Goal: Share content: Distribute website content to other platforms or users

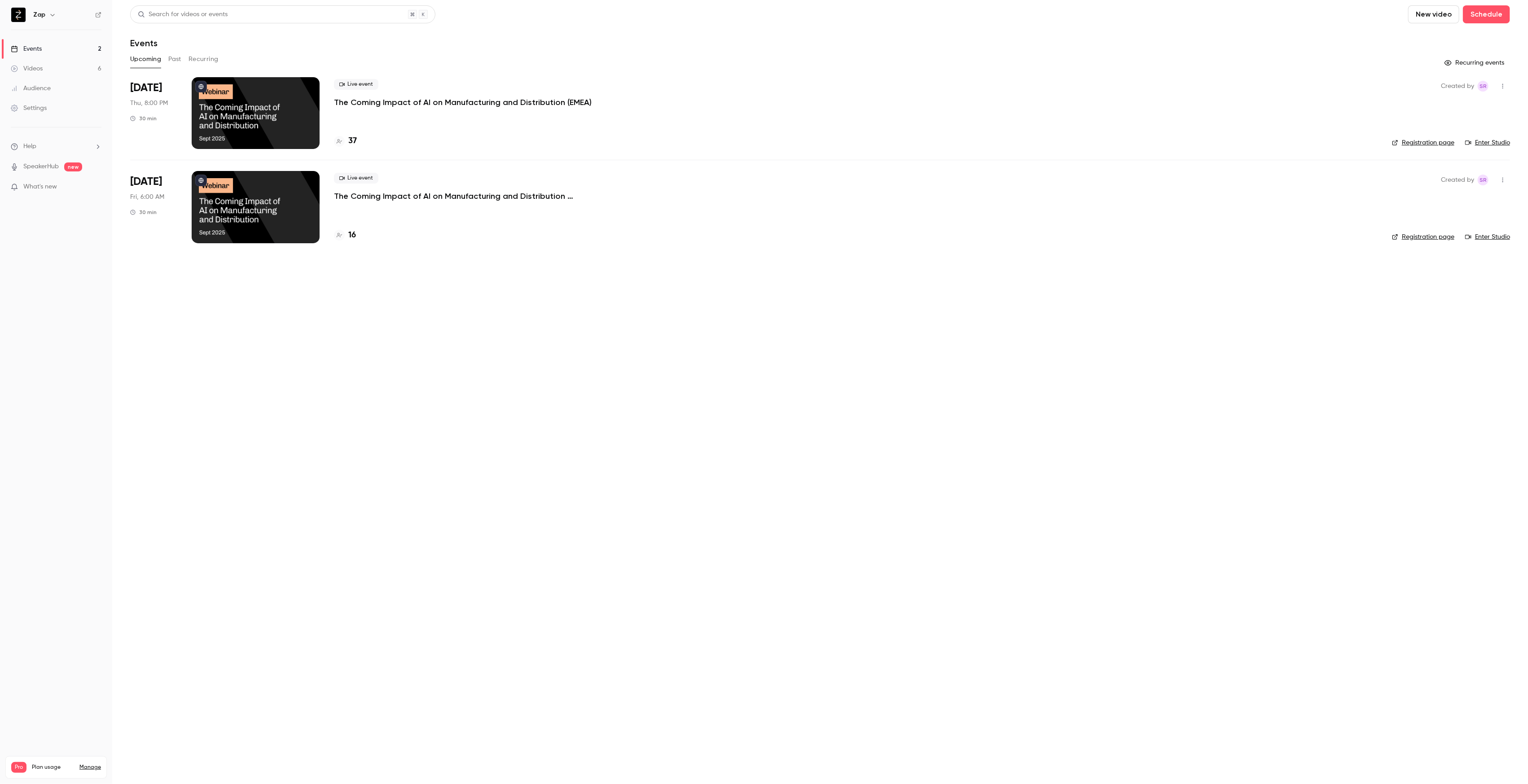
click at [172, 59] on button "Past" at bounding box center [175, 59] width 13 height 14
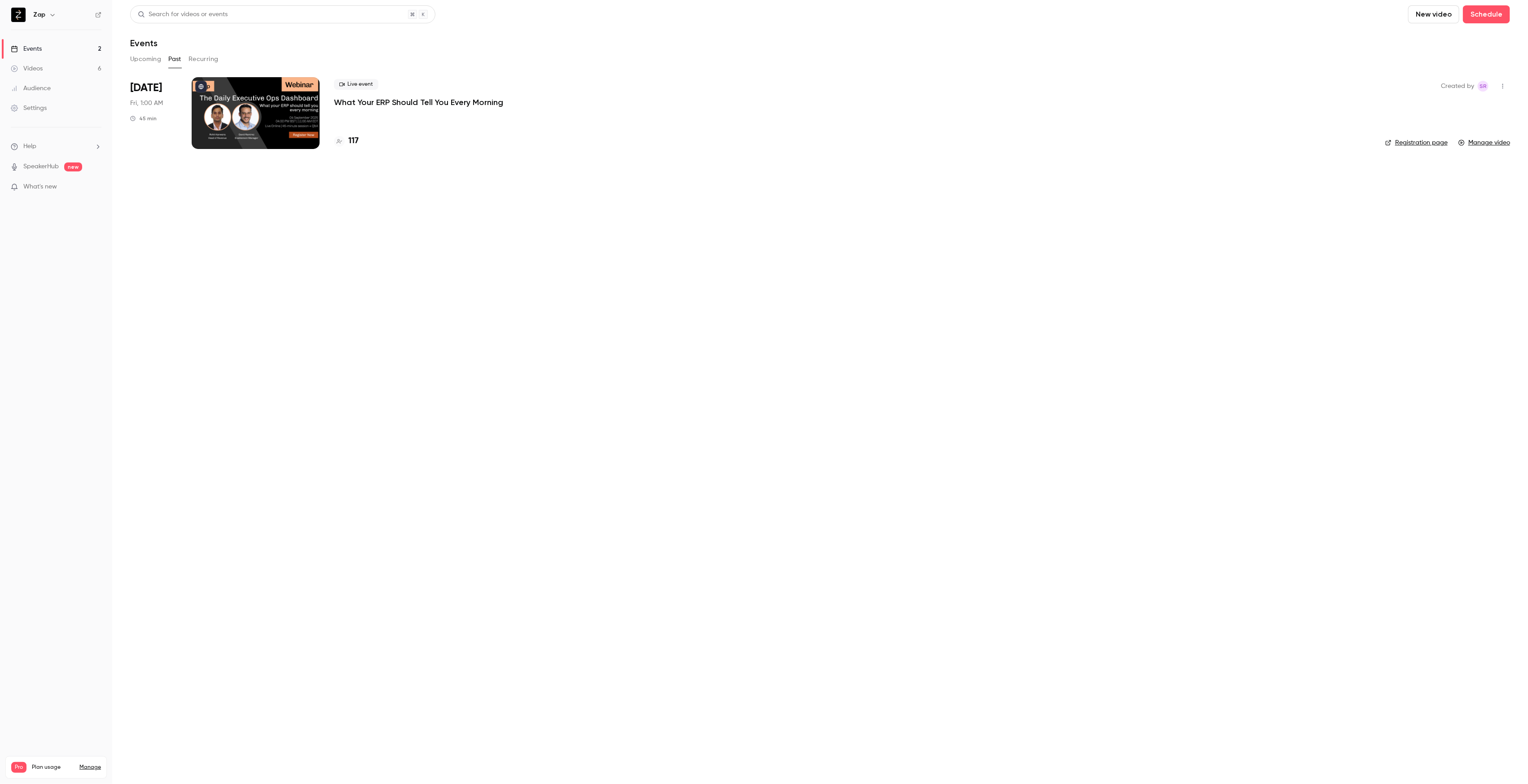
click at [384, 103] on p "What Your ERP Should Tell You Every Morning" at bounding box center [418, 102] width 169 height 10
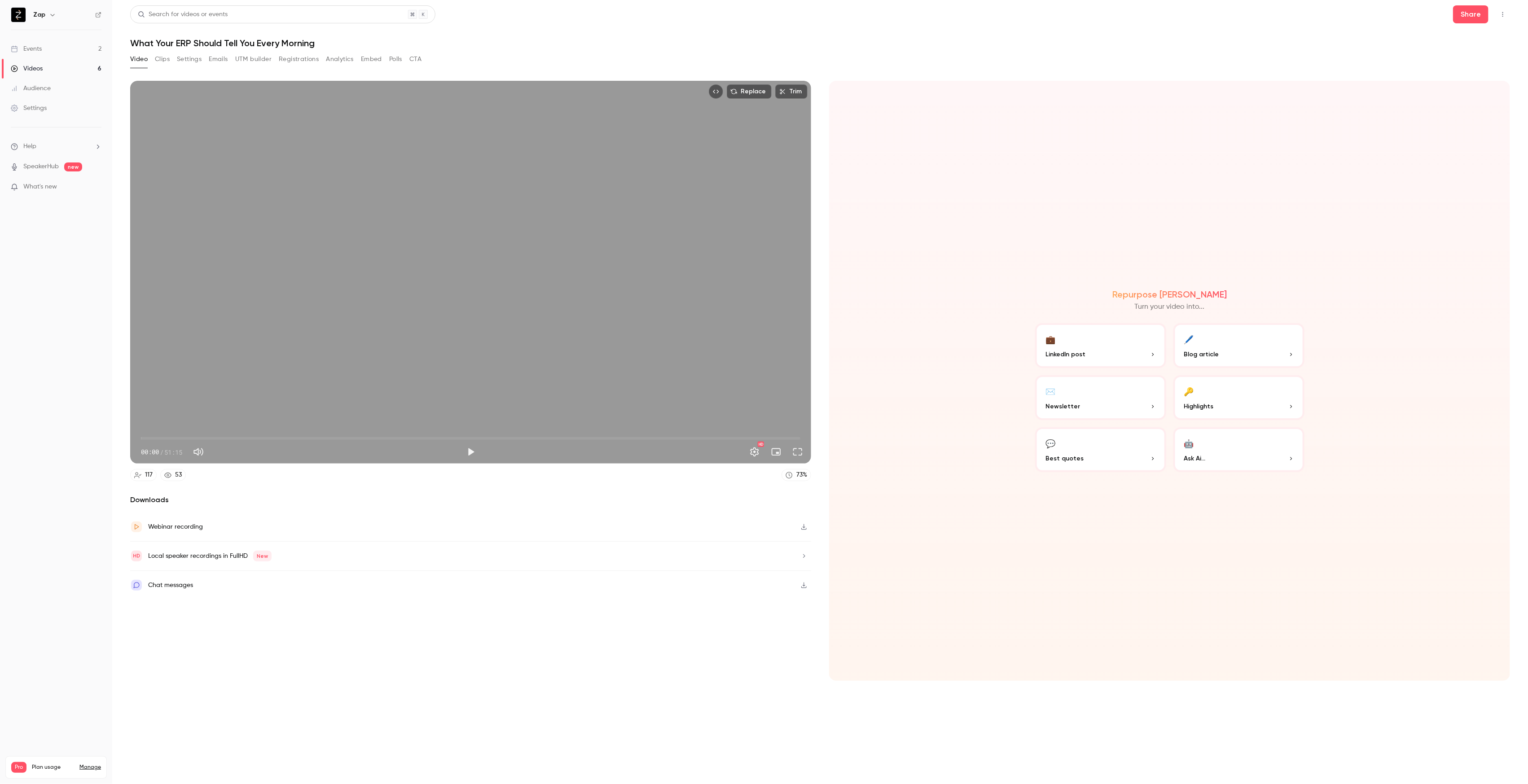
click at [251, 57] on button "UTM builder" at bounding box center [253, 59] width 37 height 14
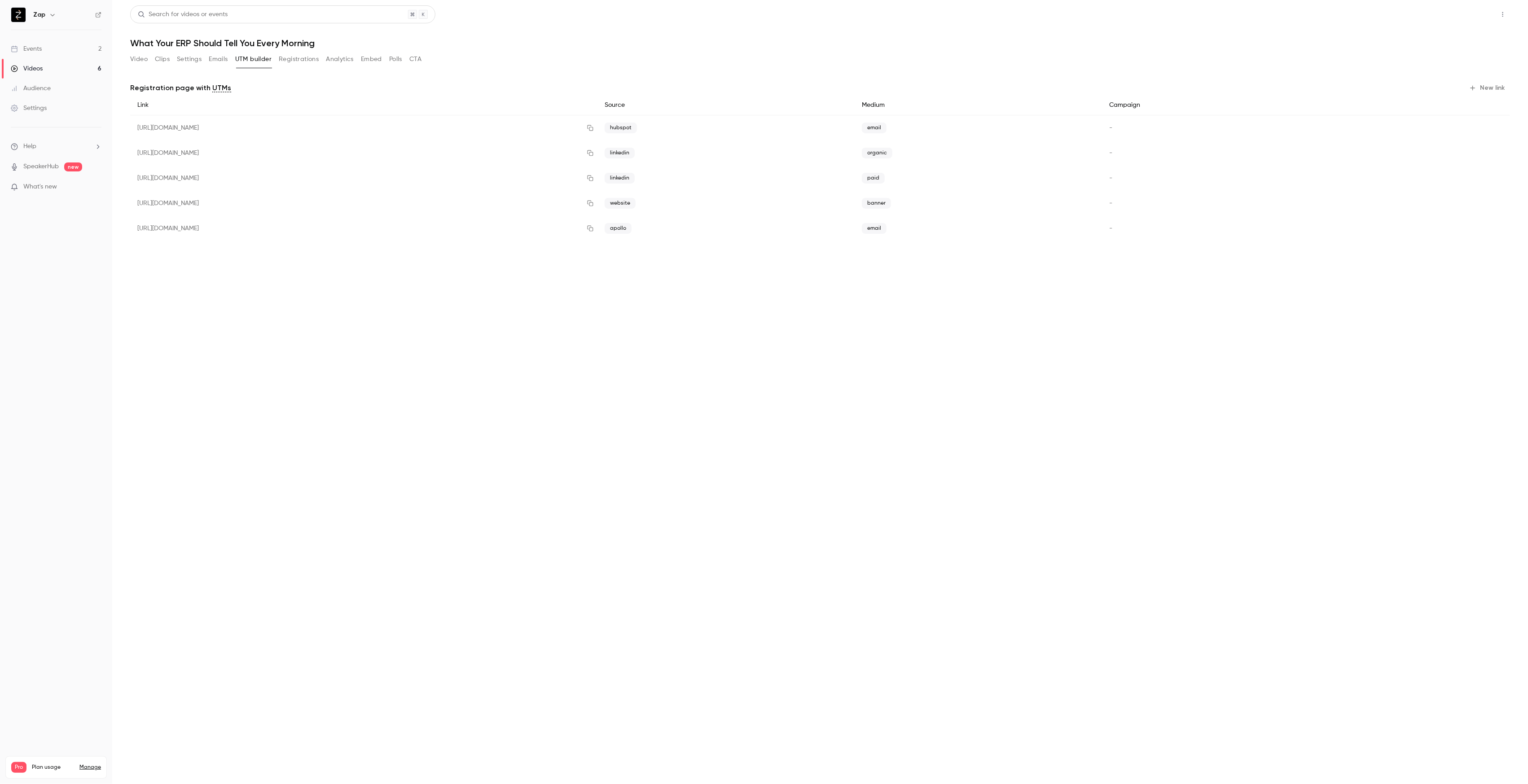
click at [1466, 10] on button "Share" at bounding box center [1470, 14] width 36 height 18
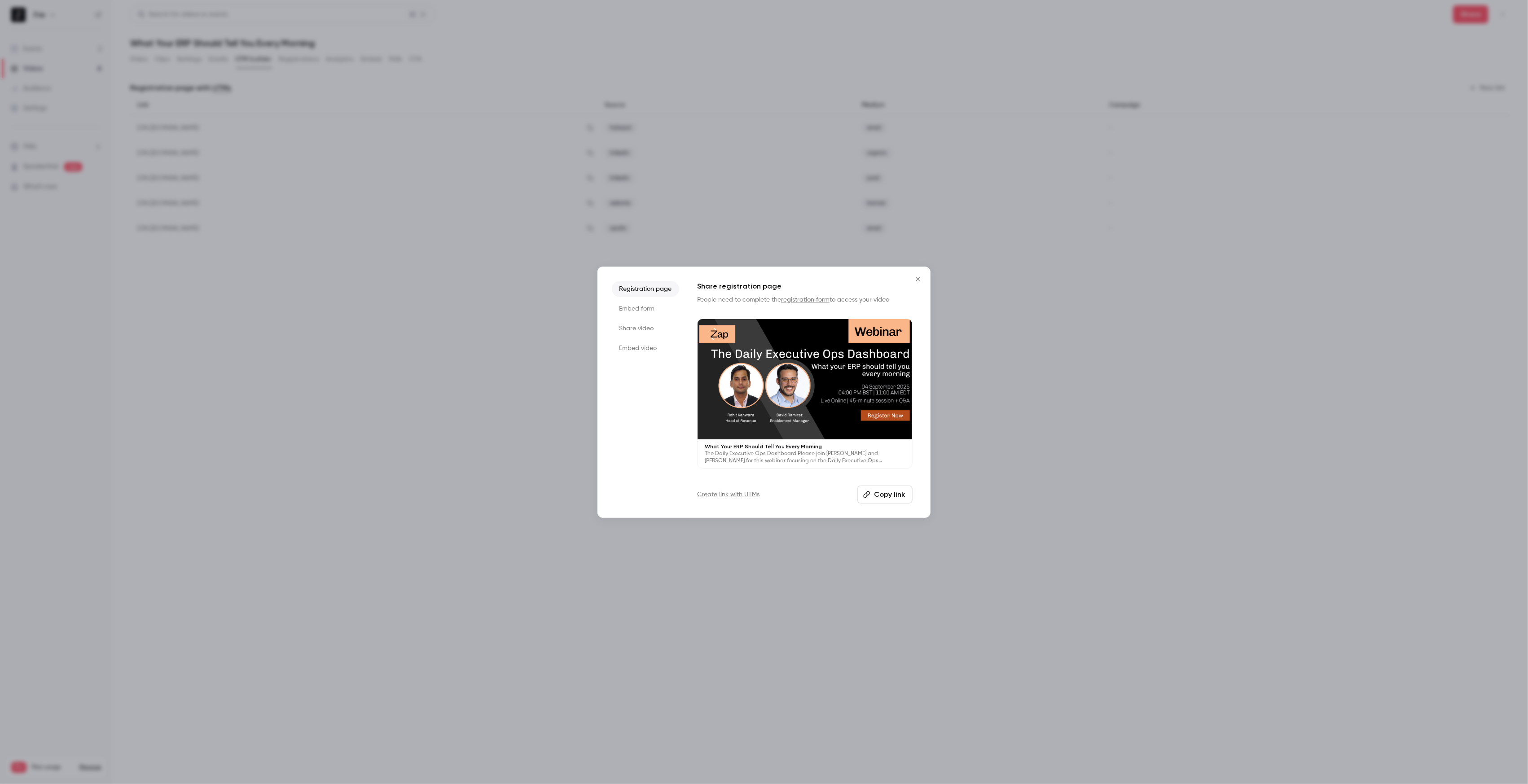
click at [893, 494] on button "Copy link" at bounding box center [884, 494] width 55 height 18
